Goal: Information Seeking & Learning: Learn about a topic

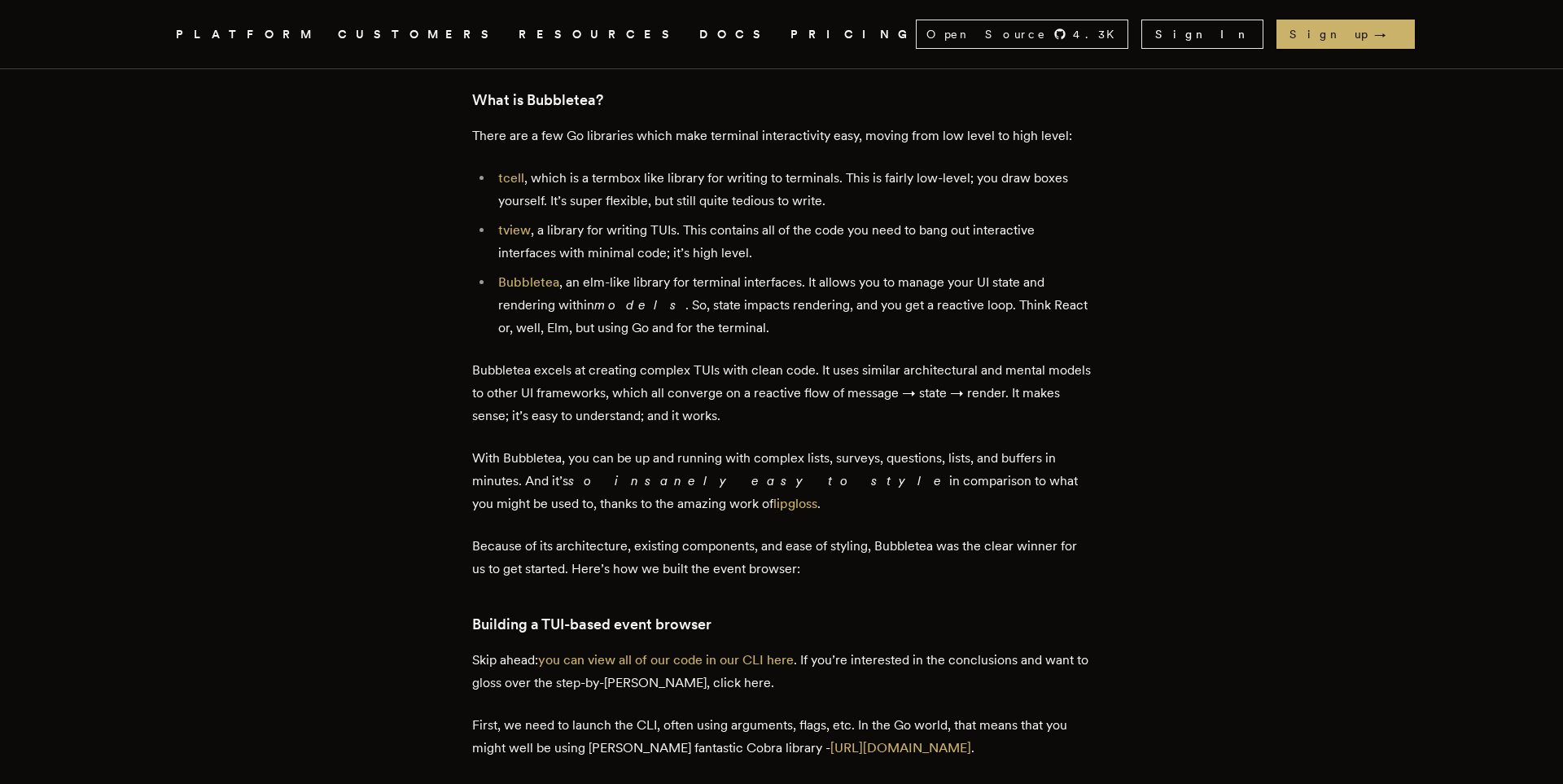
scroll to position [1724, 0]
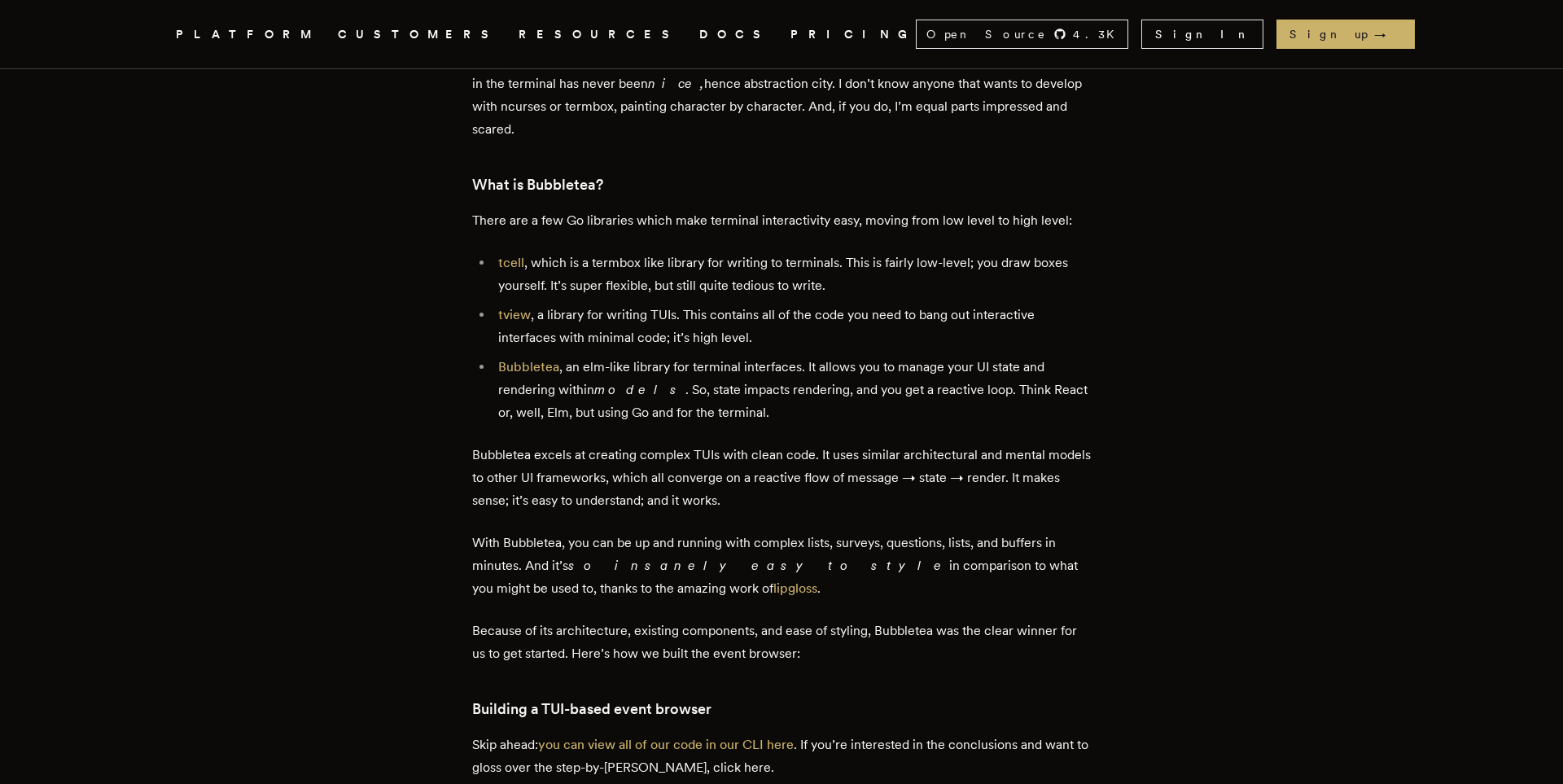
click at [783, 229] on p "There are a few Go libraries which make terminal interactivity easy, moving fro…" at bounding box center [782, 220] width 619 height 22
click at [834, 263] on li "tcell , which is a termbox like library for writing to terminals. This is fairl…" at bounding box center [792, 274] width 597 height 46
click at [661, 336] on li "tview , a library for writing TUIs. This contains all of the code you need to b…" at bounding box center [792, 326] width 597 height 46
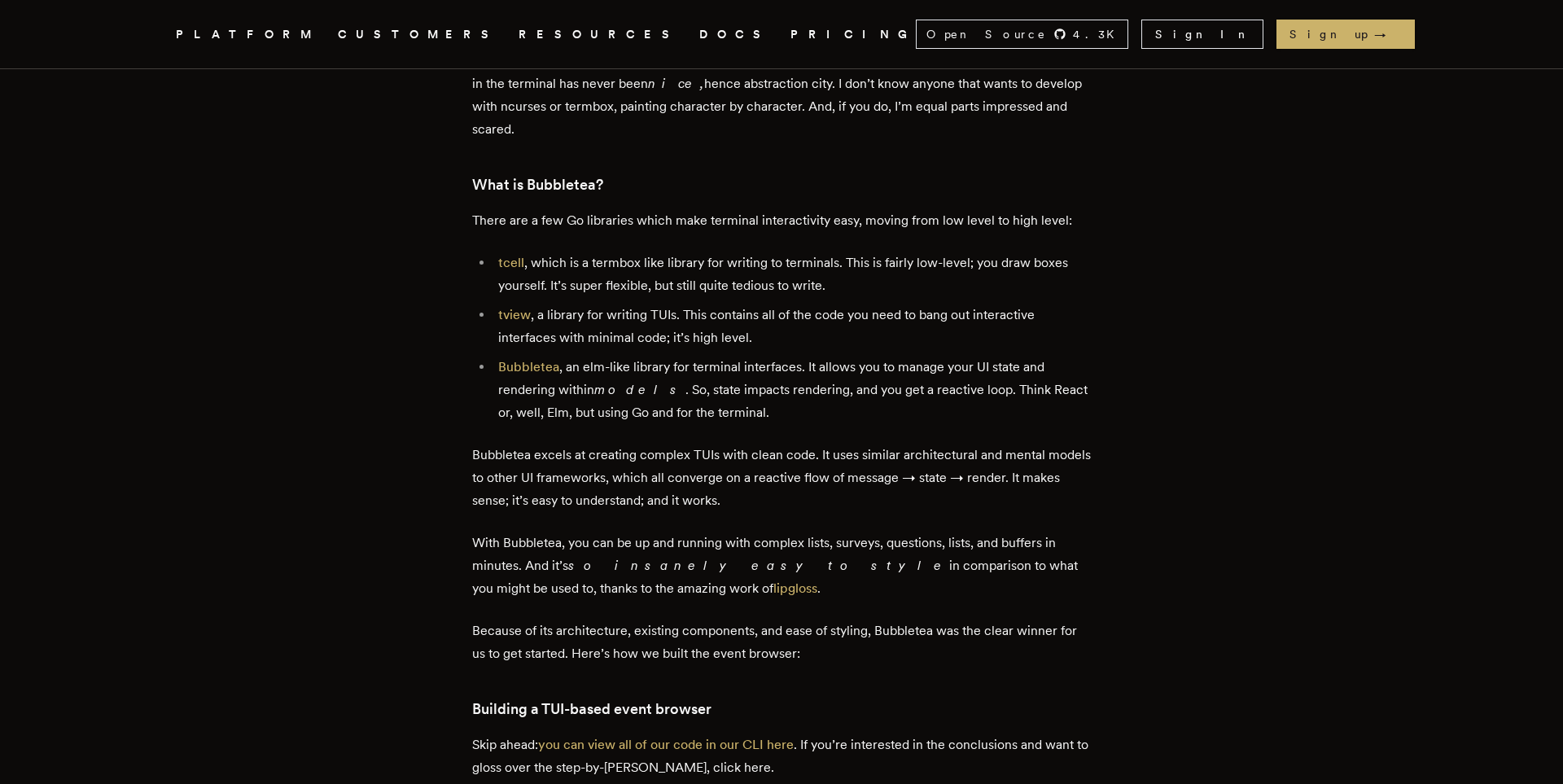
click at [696, 363] on ul "tcell , which is a termbox like library for writing to terminals. This is fairl…" at bounding box center [782, 337] width 619 height 172
drag, startPoint x: 767, startPoint y: 306, endPoint x: 751, endPoint y: 307, distance: 16.0
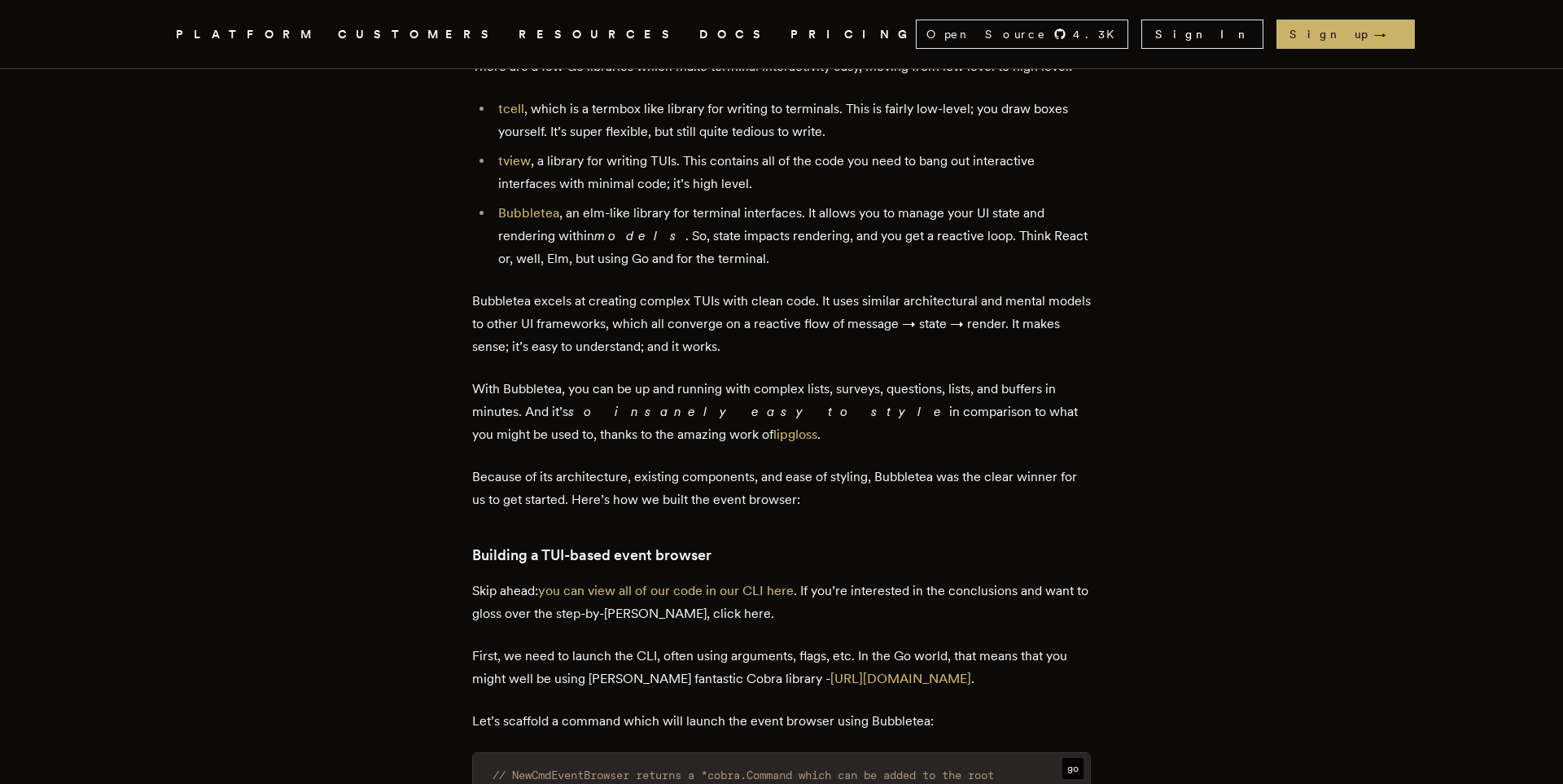
scroll to position [1939, 0]
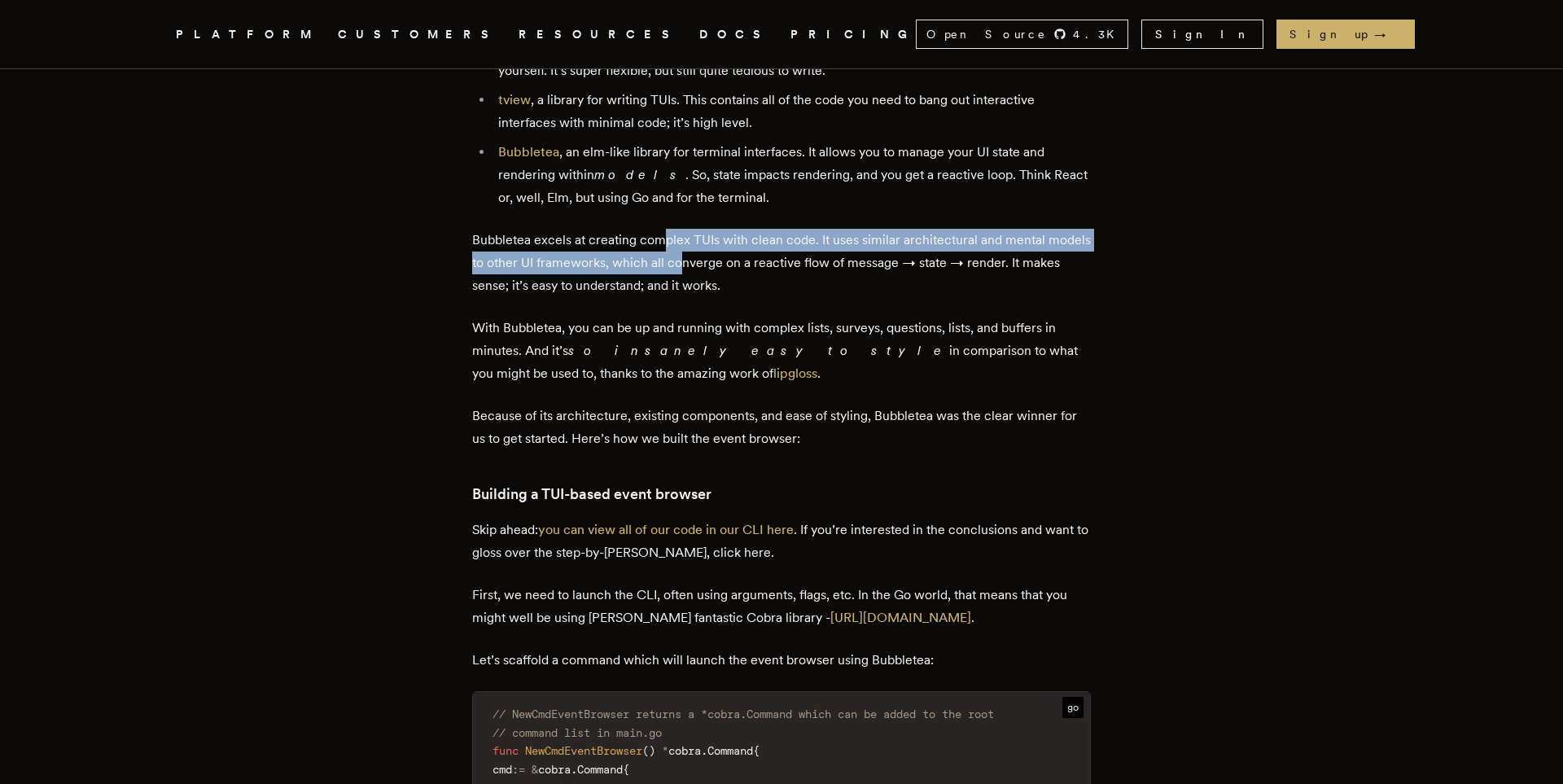
drag, startPoint x: 670, startPoint y: 249, endPoint x: 734, endPoint y: 276, distance: 69.5
click at [731, 276] on p "Bubbletea excels at creating complex TUIs with clean code. It uses similar arch…" at bounding box center [782, 262] width 619 height 68
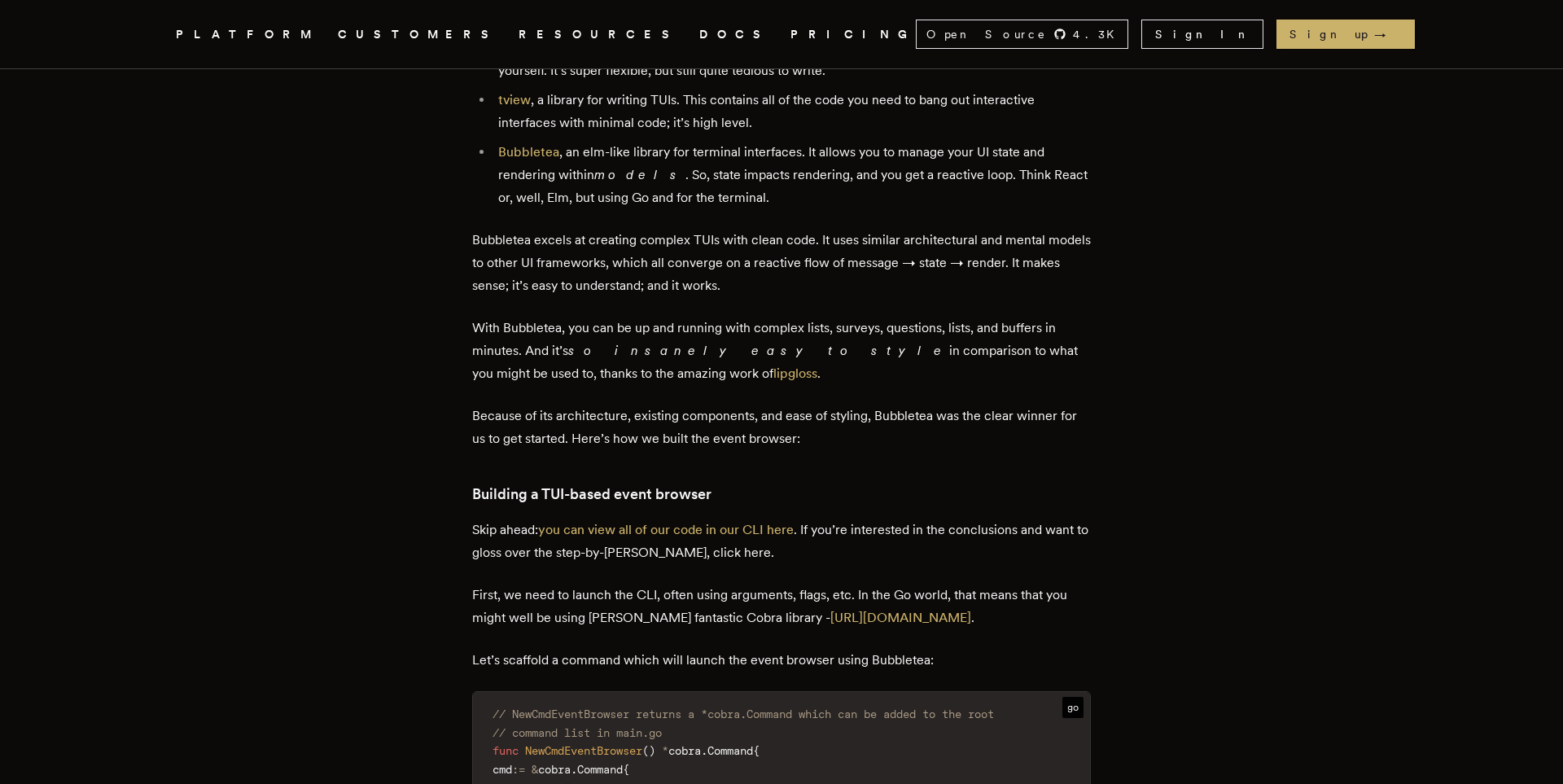
click at [765, 293] on p "Bubbletea excels at creating complex TUIs with clean code. It uses similar arch…" at bounding box center [782, 262] width 619 height 68
click at [971, 277] on p "Bubbletea excels at creating complex TUIs with clean code. It uses similar arch…" at bounding box center [782, 262] width 619 height 68
click at [973, 277] on p "Bubbletea excels at creating complex TUIs with clean code. It uses similar arch…" at bounding box center [782, 262] width 619 height 68
click at [974, 297] on p "Bubbletea excels at creating complex TUIs with clean code. It uses similar arch…" at bounding box center [782, 262] width 619 height 68
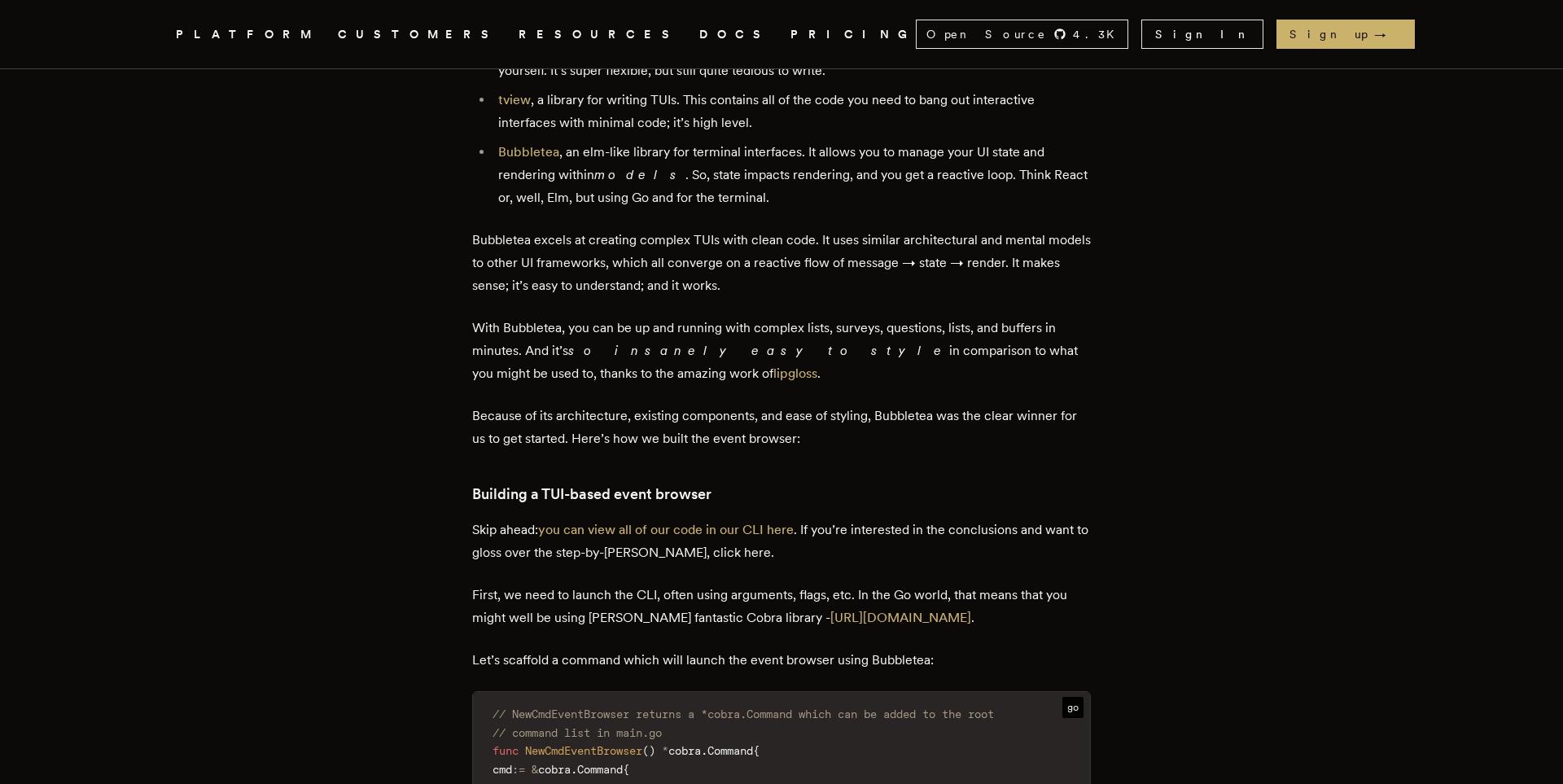
click at [550, 334] on p "With Bubbletea, you can be up and running with complex lists, surveys, question…" at bounding box center [782, 350] width 619 height 68
click at [814, 385] on p "With Bubbletea, you can be up and running with complex lists, surveys, question…" at bounding box center [782, 350] width 619 height 68
click at [801, 340] on p "With Bubbletea, you can be up and running with complex lists, surveys, question…" at bounding box center [782, 350] width 619 height 68
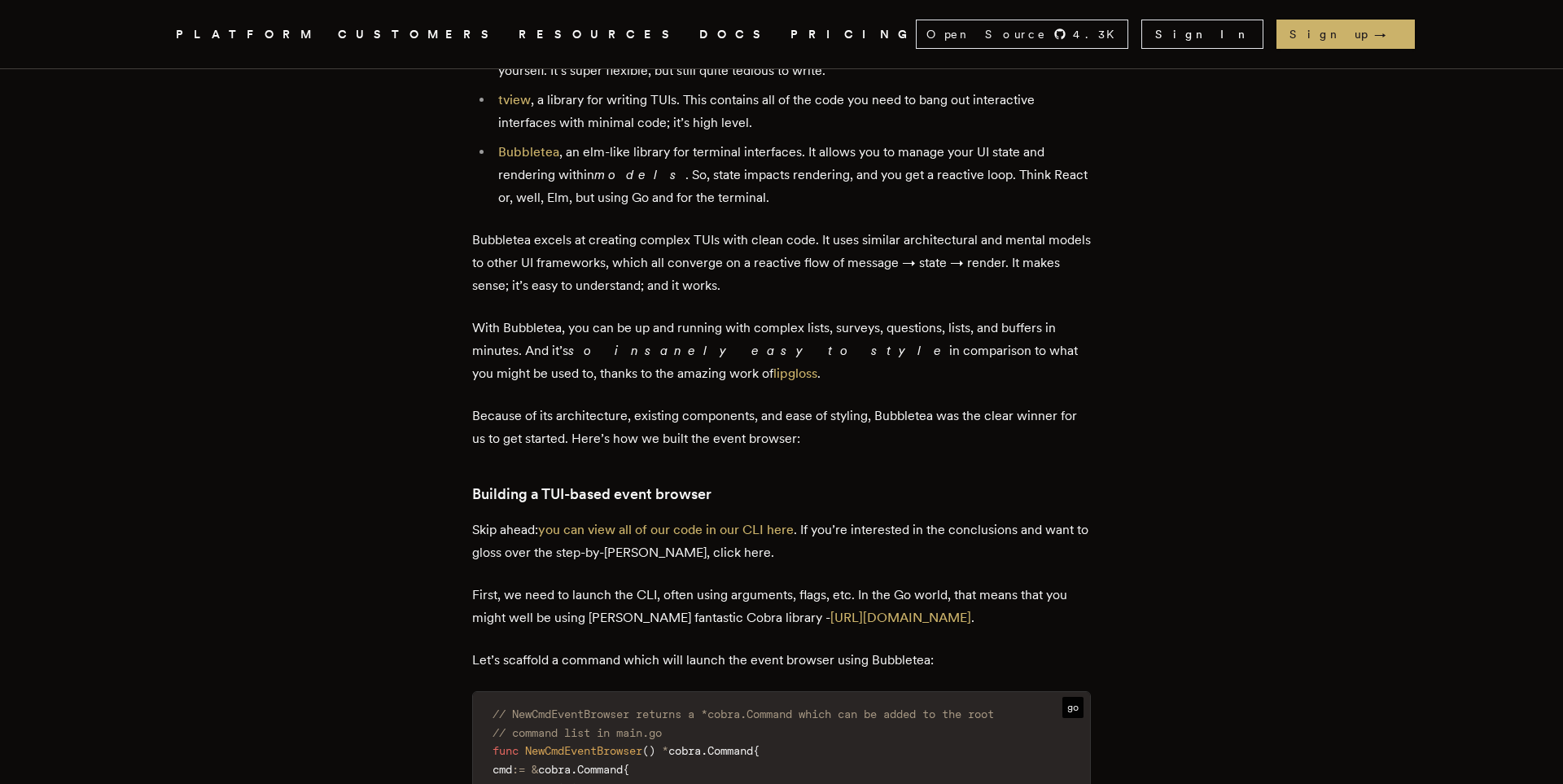
click at [819, 348] on p "With Bubbletea, you can be up and running with complex lists, surveys, question…" at bounding box center [782, 350] width 619 height 68
click at [818, 342] on p "With Bubbletea, you can be up and running with complex lists, surveys, question…" at bounding box center [782, 350] width 619 height 68
click at [806, 369] on p "With Bubbletea, you can be up and running with complex lists, surveys, question…" at bounding box center [782, 350] width 619 height 68
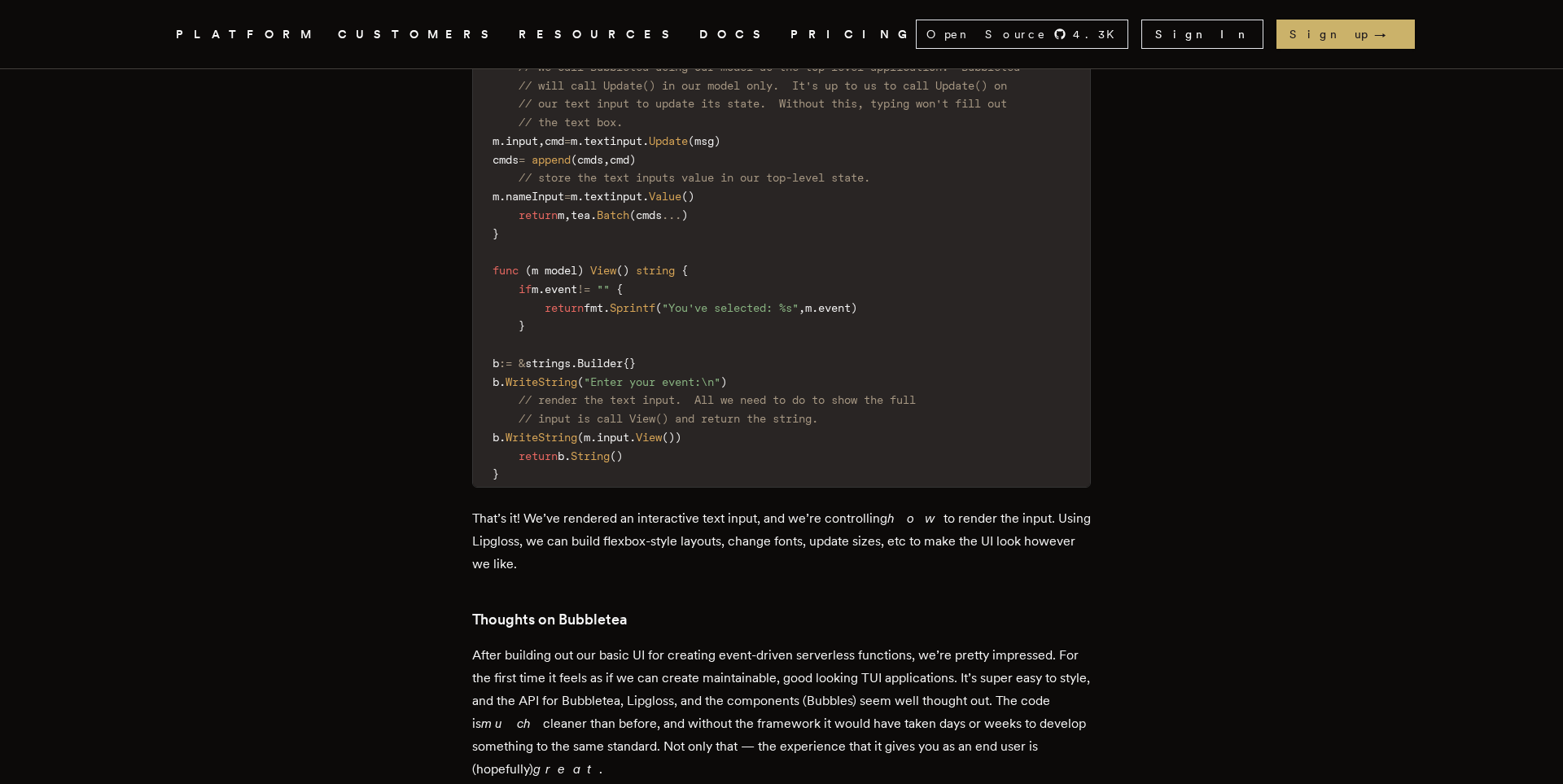
scroll to position [9344, 0]
